Goal: Find specific page/section: Find specific page/section

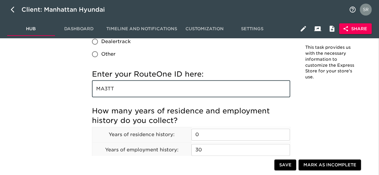
scroll to position [737, 0]
drag, startPoint x: 119, startPoint y: 89, endPoint x: 94, endPoint y: 87, distance: 24.5
click at [94, 87] on input "MA3TT" at bounding box center [191, 88] width 198 height 17
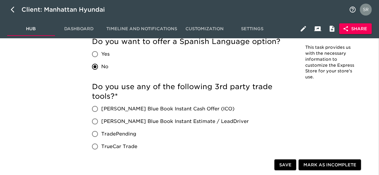
scroll to position [1179, 0]
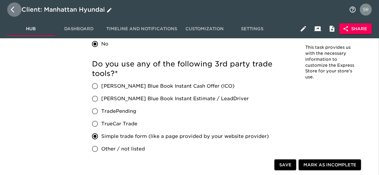
click at [12, 10] on icon "button" at bounding box center [13, 10] width 4 height 6
select select "10"
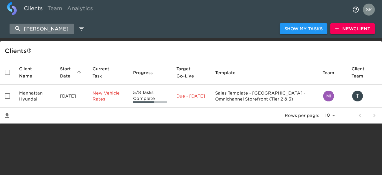
drag, startPoint x: 69, startPoint y: 27, endPoint x: 17, endPoint y: 24, distance: 51.4
click at [17, 24] on input "[PERSON_NAME]" at bounding box center [42, 29] width 64 height 10
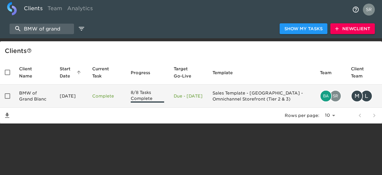
type input "BMW of grand"
click at [29, 95] on td "BMW of Grand Blanc" at bounding box center [34, 95] width 41 height 23
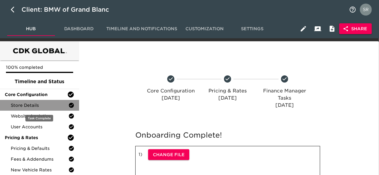
click at [32, 104] on span "Store Details" at bounding box center [40, 105] width 58 height 6
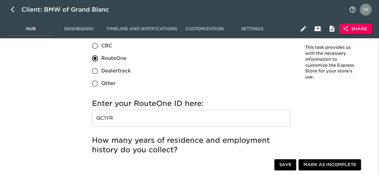
scroll to position [709, 0]
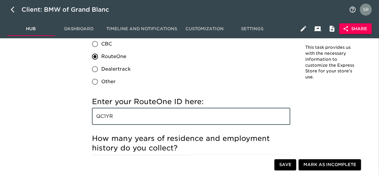
drag, startPoint x: 136, startPoint y: 119, endPoint x: 78, endPoint y: 116, distance: 58.6
click at [78, 116] on div "100% completed Timeline and Status Core Configuration Store Details Website Ana…" at bounding box center [189, 122] width 379 height 1581
